Goal: Find contact information: Find contact information

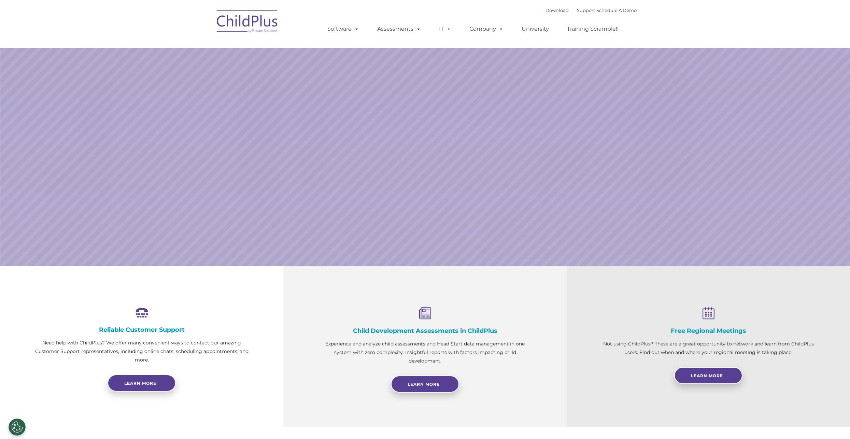
select select "MEDIUM"
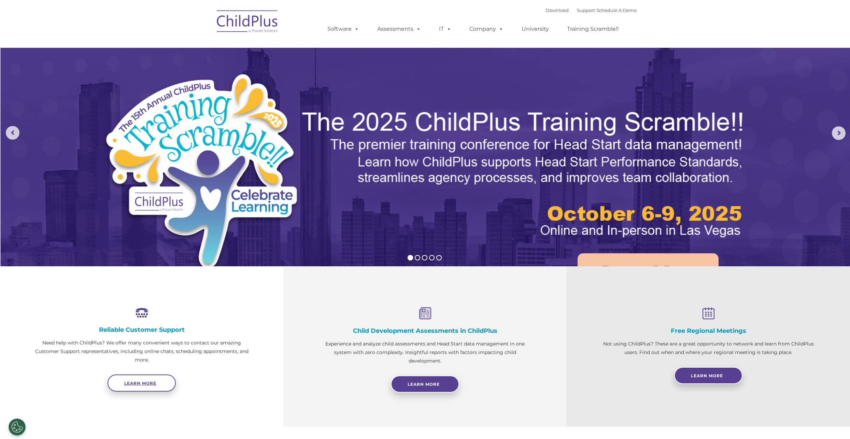
click at [149, 382] on span "Learn more" at bounding box center [140, 383] width 32 height 5
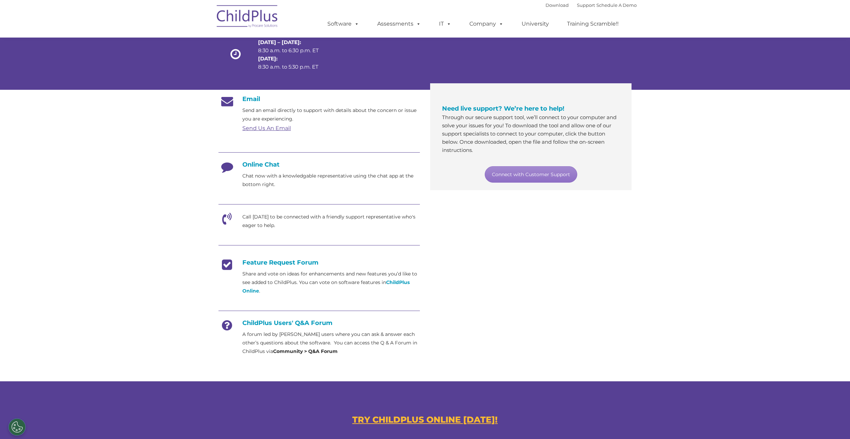
scroll to position [70, 0]
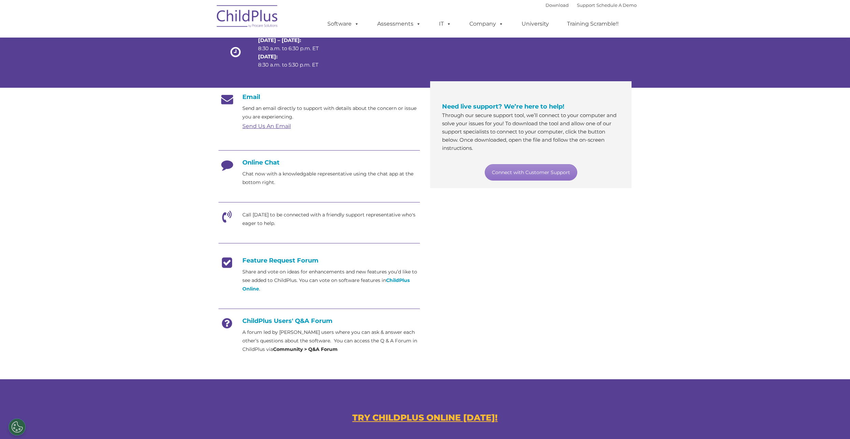
click at [222, 215] on icon at bounding box center [227, 219] width 17 height 17
click at [227, 218] on icon at bounding box center [227, 219] width 17 height 17
click at [518, 174] on link "Connect with Customer Support" at bounding box center [531, 172] width 93 height 16
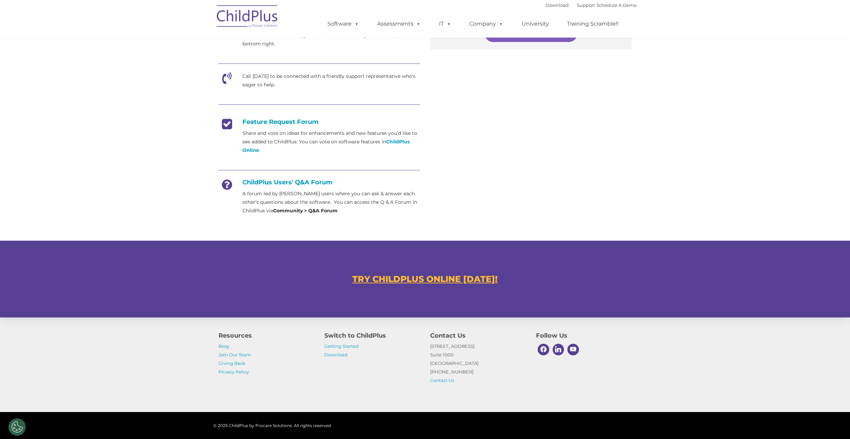
scroll to position [210, 0]
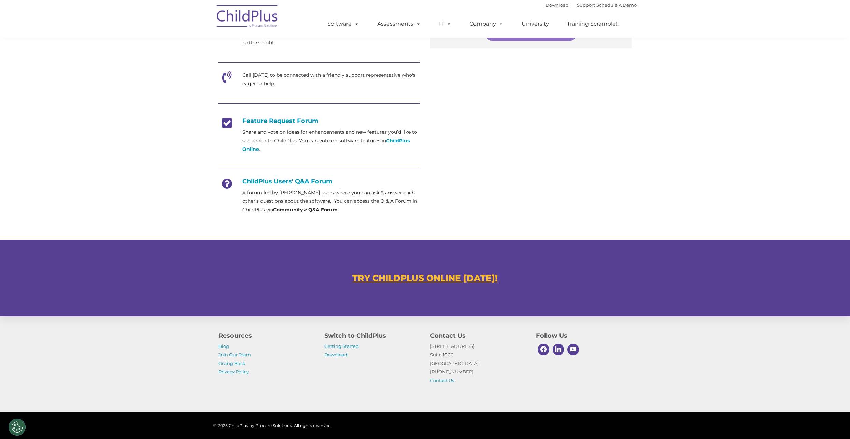
click at [643, 72] on section "Customer Support Need help with ChildPlus? We offer many convenient ways to con…" at bounding box center [425, 53] width 850 height 527
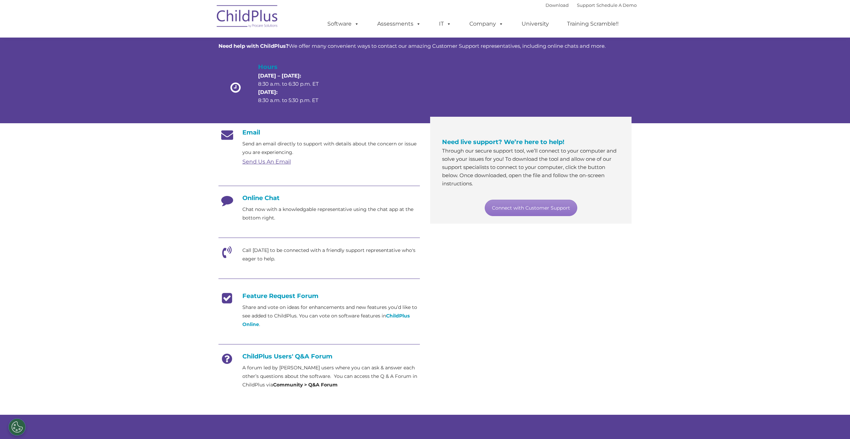
scroll to position [35, 0]
click at [226, 253] on icon at bounding box center [227, 254] width 17 height 17
